Goal: Information Seeking & Learning: Learn about a topic

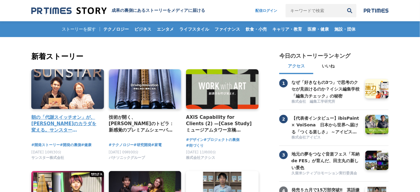
click at [59, 123] on h4 "朝の「代謝スイッチオン」が、未来のカラダを変える。サンスター「健康道場」から生まれた、新しい健康飲料の開発舞台裏" at bounding box center [65, 124] width 68 height 20
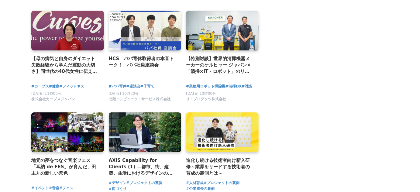
scroll to position [691, 0]
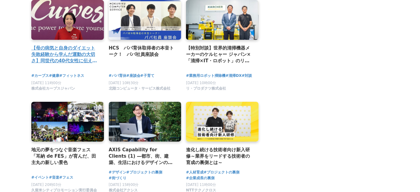
click at [77, 59] on h2 "【母の病気と自身のダイエット失敗経験から学んだ運動の大切さ】同世代の40代女性に伝えたいこと" at bounding box center [65, 55] width 68 height 20
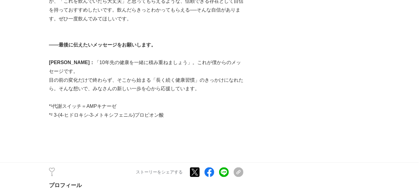
scroll to position [2488, 0]
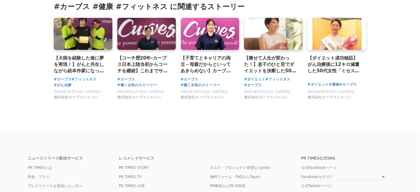
scroll to position [1935, 0]
